Goal: Task Accomplishment & Management: Complete application form

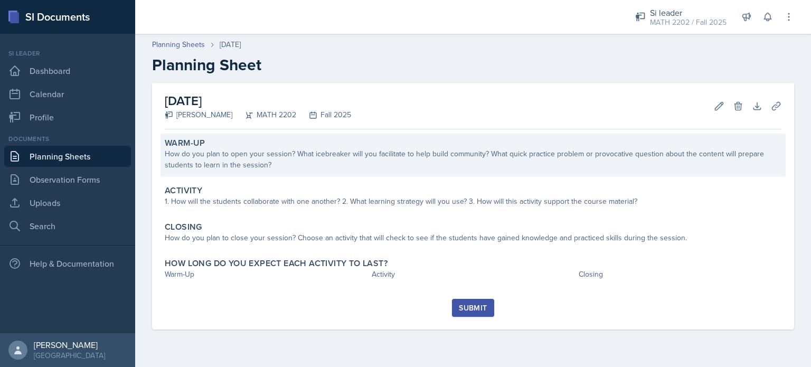
click at [244, 141] on div "Warm-Up" at bounding box center [473, 143] width 617 height 11
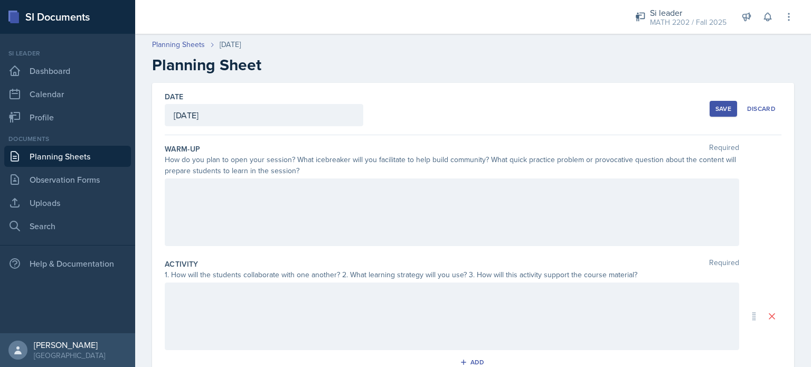
click at [248, 196] on div at bounding box center [452, 212] width 574 height 68
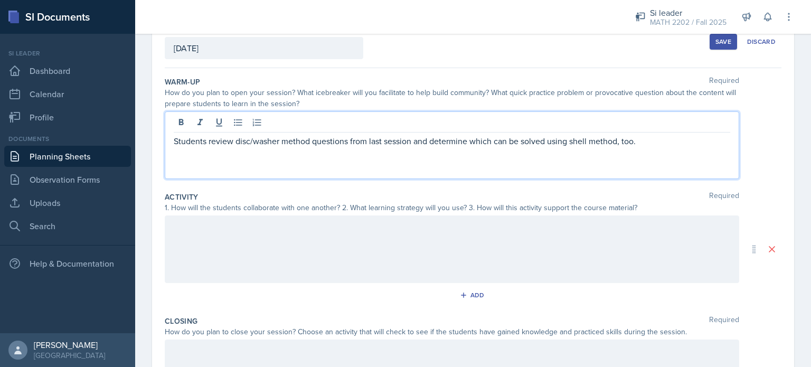
click at [249, 225] on p at bounding box center [452, 226] width 556 height 13
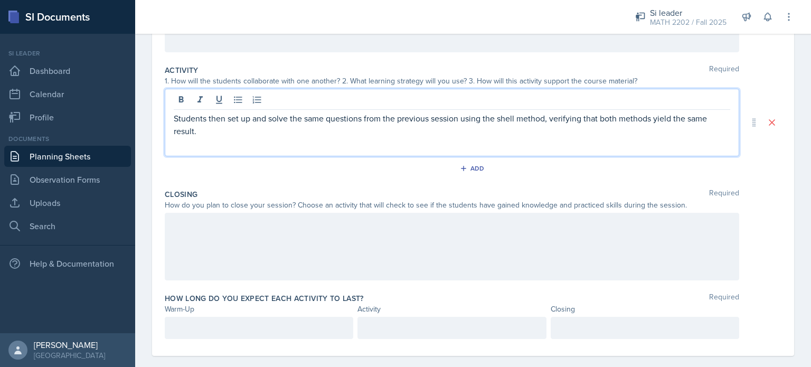
scroll to position [199, 0]
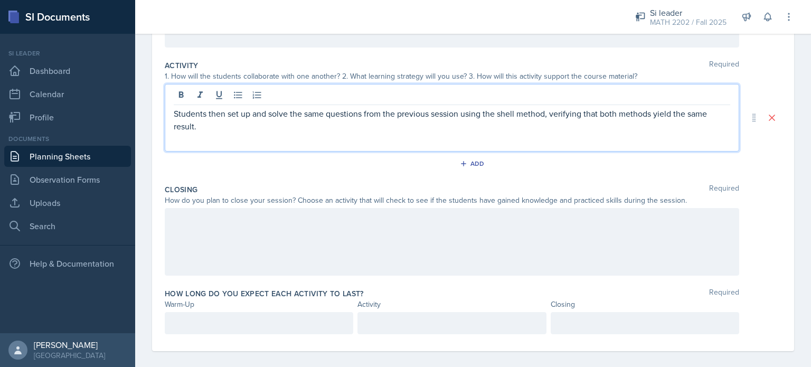
click at [223, 249] on div at bounding box center [452, 242] width 574 height 68
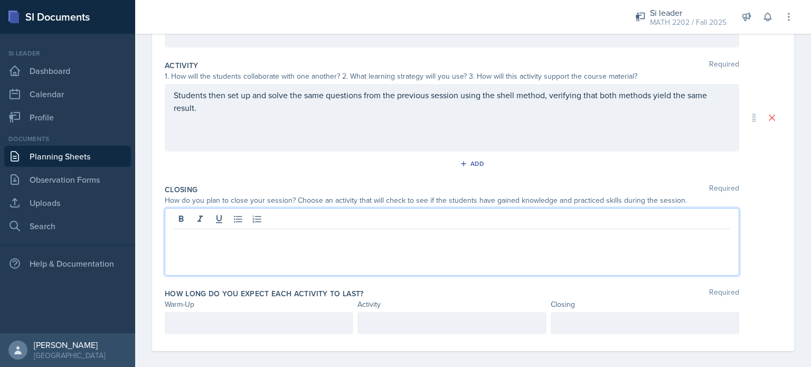
scroll to position [207, 0]
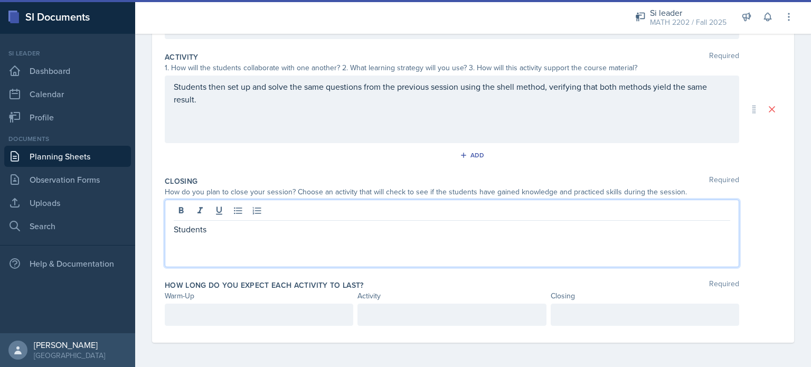
click at [254, 95] on div "Students then set up and solve the same questions from the previous session usi…" at bounding box center [452, 109] width 574 height 68
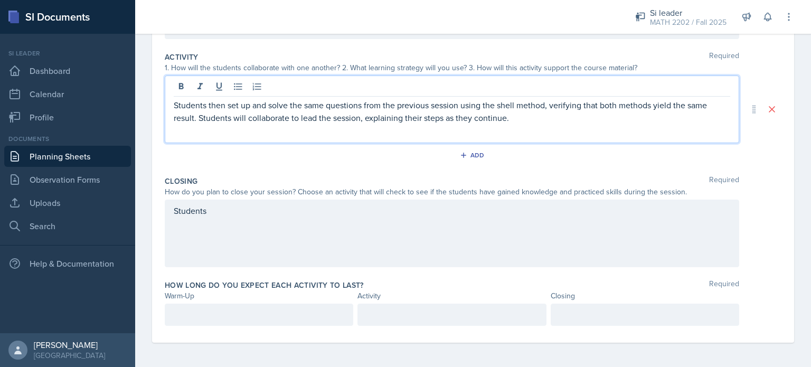
click at [212, 232] on div "Students" at bounding box center [452, 234] width 574 height 68
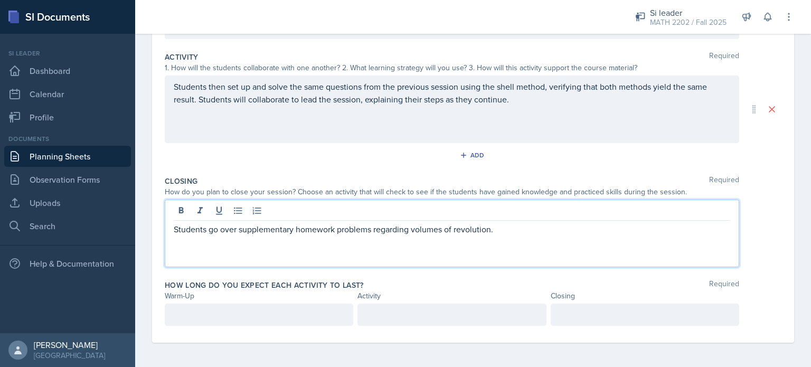
scroll to position [225, 0]
click at [214, 316] on p at bounding box center [259, 313] width 171 height 13
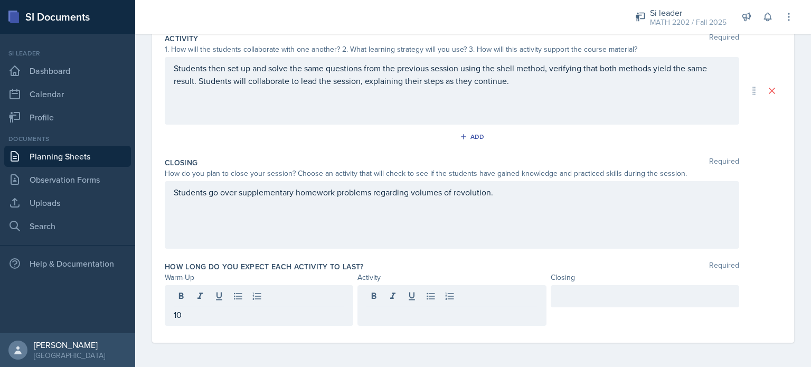
click at [229, 320] on div "10" at bounding box center [259, 305] width 188 height 41
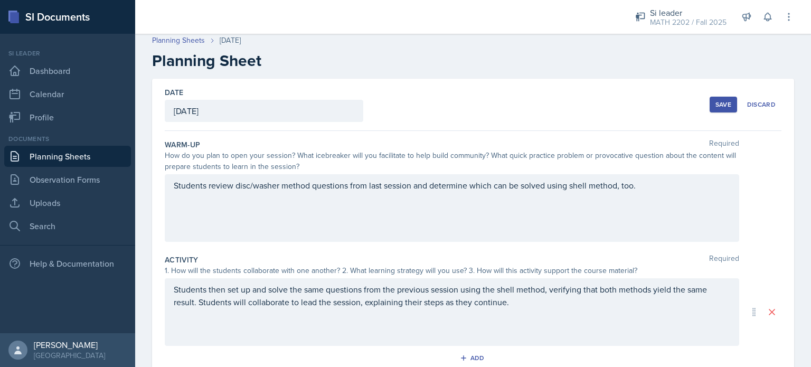
scroll to position [3, 0]
click at [715, 108] on div "Save" at bounding box center [723, 105] width 16 height 8
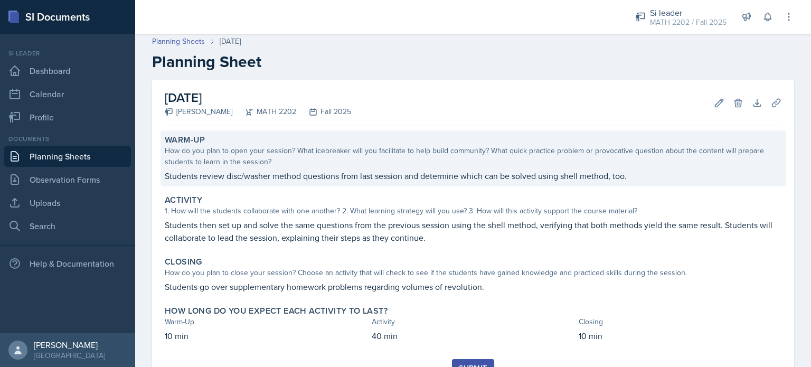
scroll to position [23, 0]
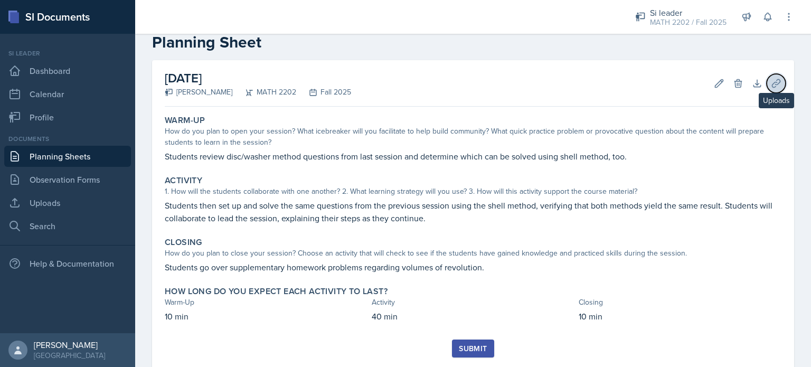
click at [771, 84] on icon at bounding box center [776, 83] width 11 height 11
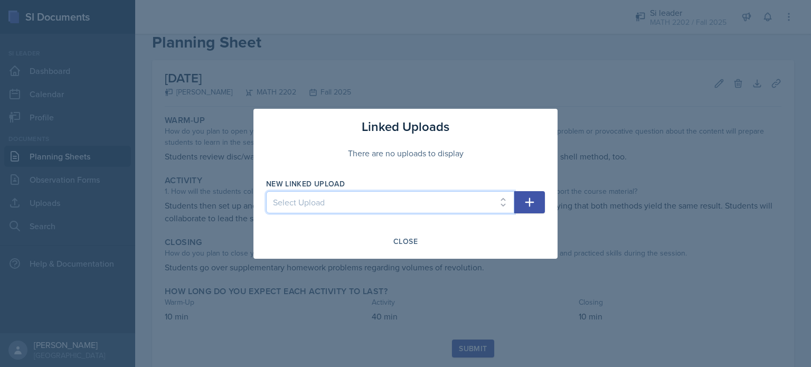
click at [397, 206] on select "Select Upload PPT1 Practice Integrals Calc II Jeopardy Worksheet4 Test 1 Review…" at bounding box center [390, 202] width 248 height 22
select select "0a0594b8-5434-4550-ad26-aa62dd6362b0"
click at [266, 191] on select "Select Upload PPT1 Practice Integrals Calc II Jeopardy Worksheet4 Test 1 Review…" at bounding box center [390, 202] width 248 height 22
click at [527, 203] on icon "button" at bounding box center [529, 202] width 13 height 13
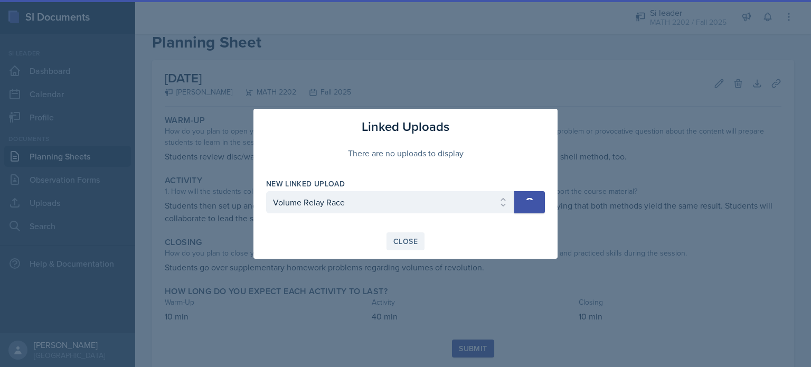
select select
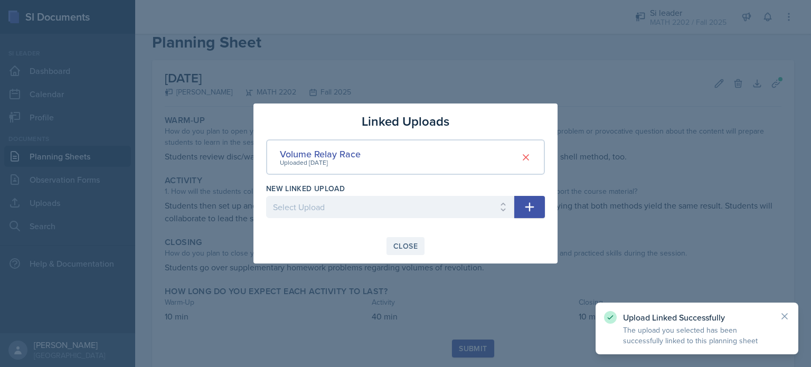
click at [401, 242] on div "Close" at bounding box center [405, 246] width 24 height 8
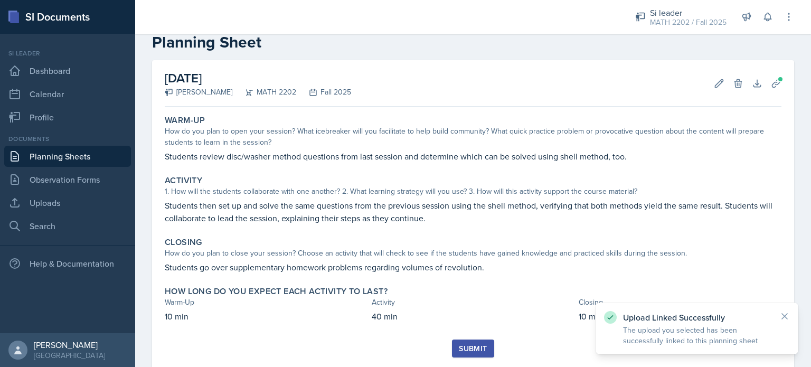
click at [468, 350] on div "Submit" at bounding box center [473, 348] width 28 height 8
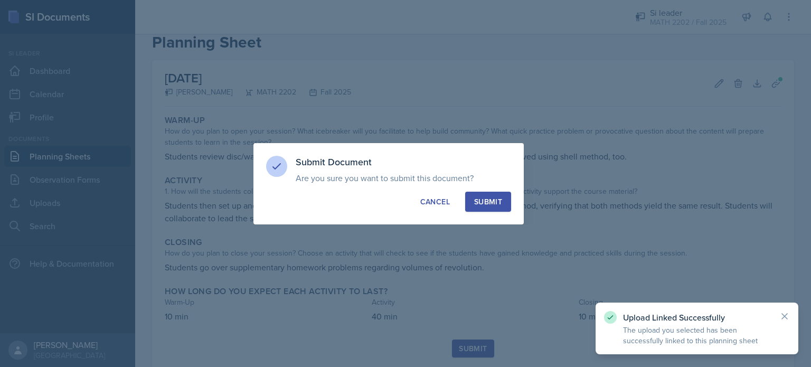
click at [485, 200] on div "Submit" at bounding box center [488, 201] width 28 height 11
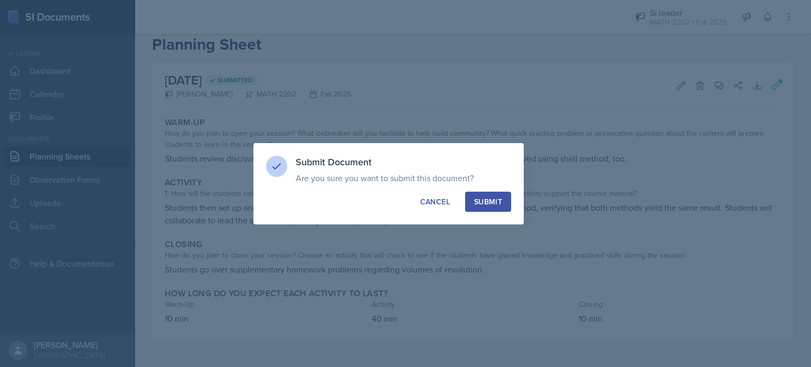
scroll to position [20, 0]
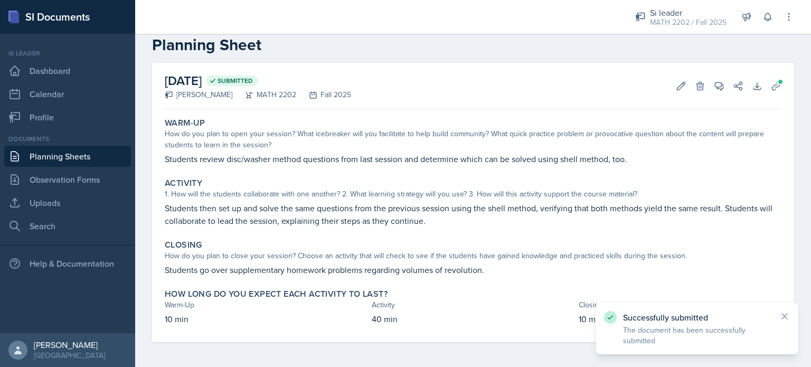
click at [57, 158] on link "Planning Sheets" at bounding box center [67, 156] width 127 height 21
